Goal: Task Accomplishment & Management: Manage account settings

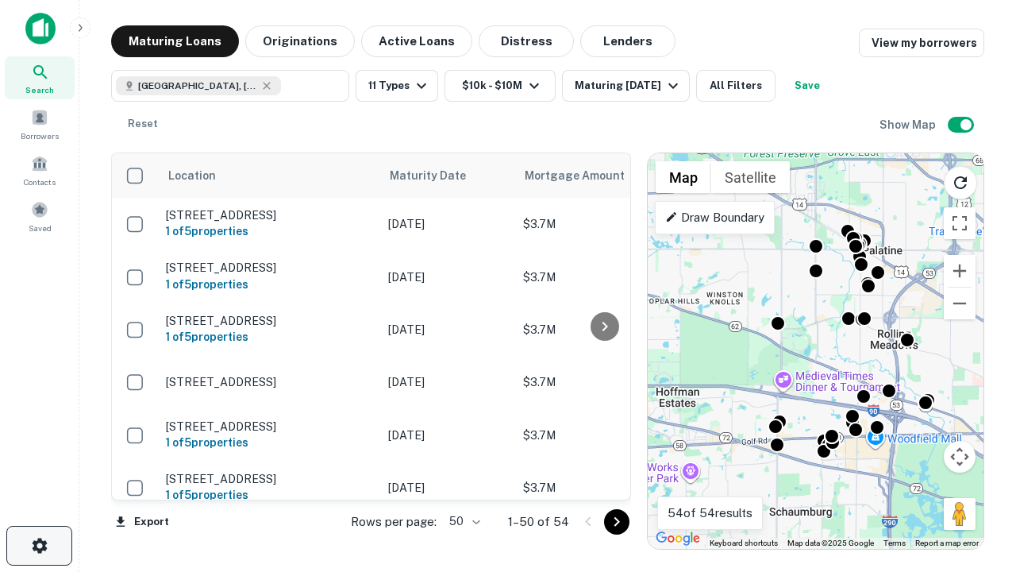
click at [39, 546] on icon "button" at bounding box center [39, 545] width 19 height 19
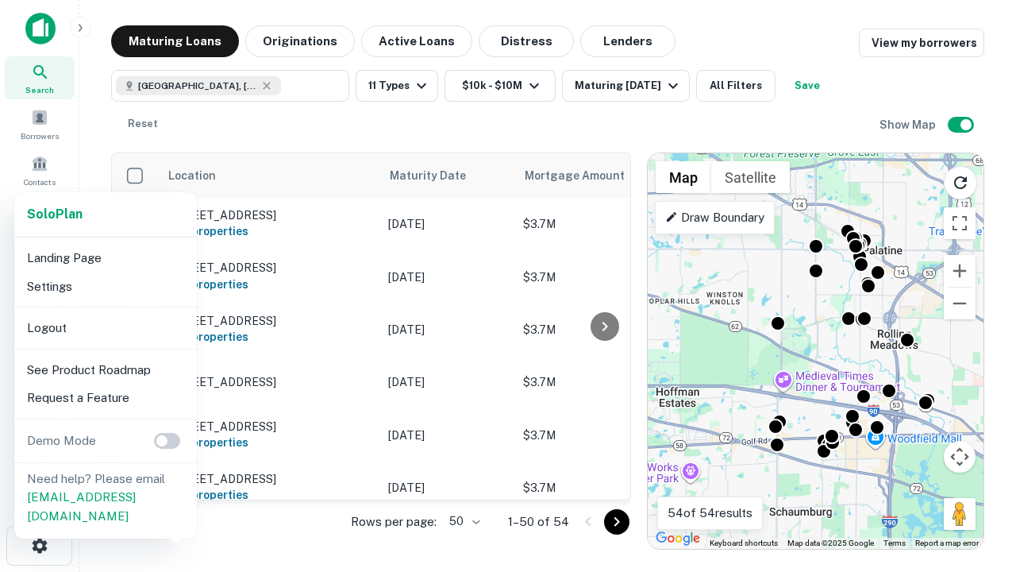
click at [105, 327] on li "Logout" at bounding box center [106, 328] width 170 height 29
